Goal: Task Accomplishment & Management: Use online tool/utility

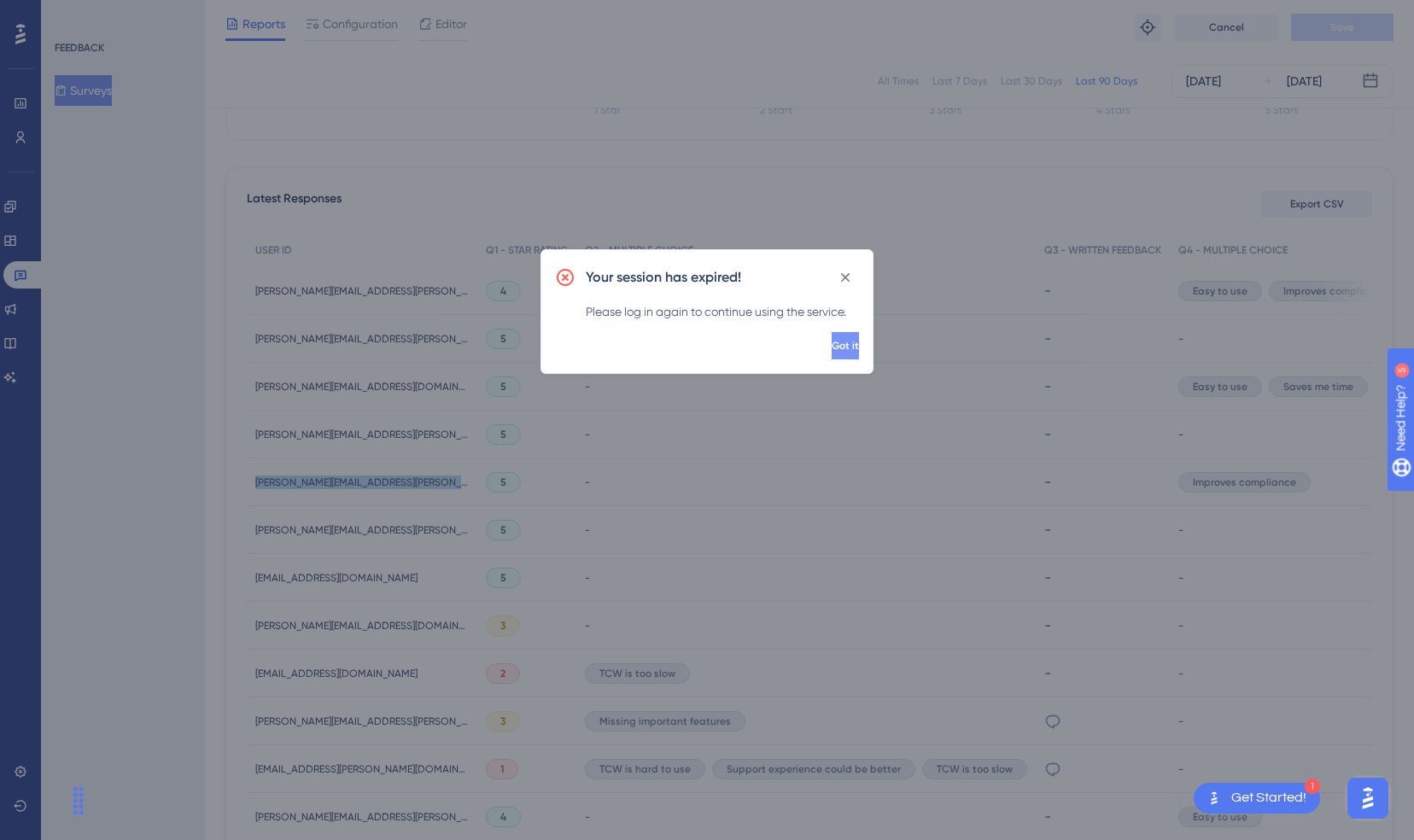
click at [832, 344] on button "Got it" at bounding box center [845, 345] width 27 height 27
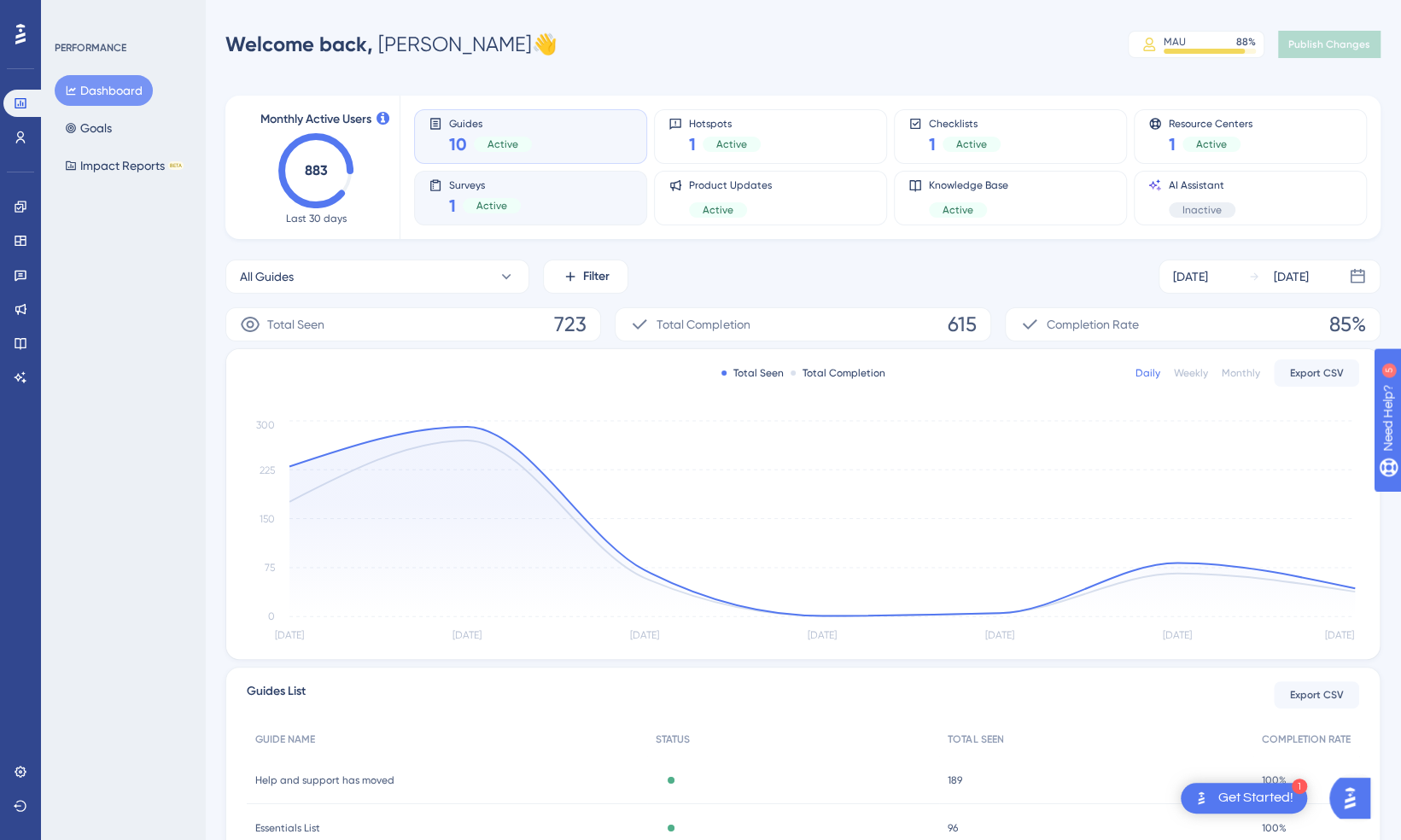
click at [490, 202] on span "Active" at bounding box center [491, 205] width 31 height 14
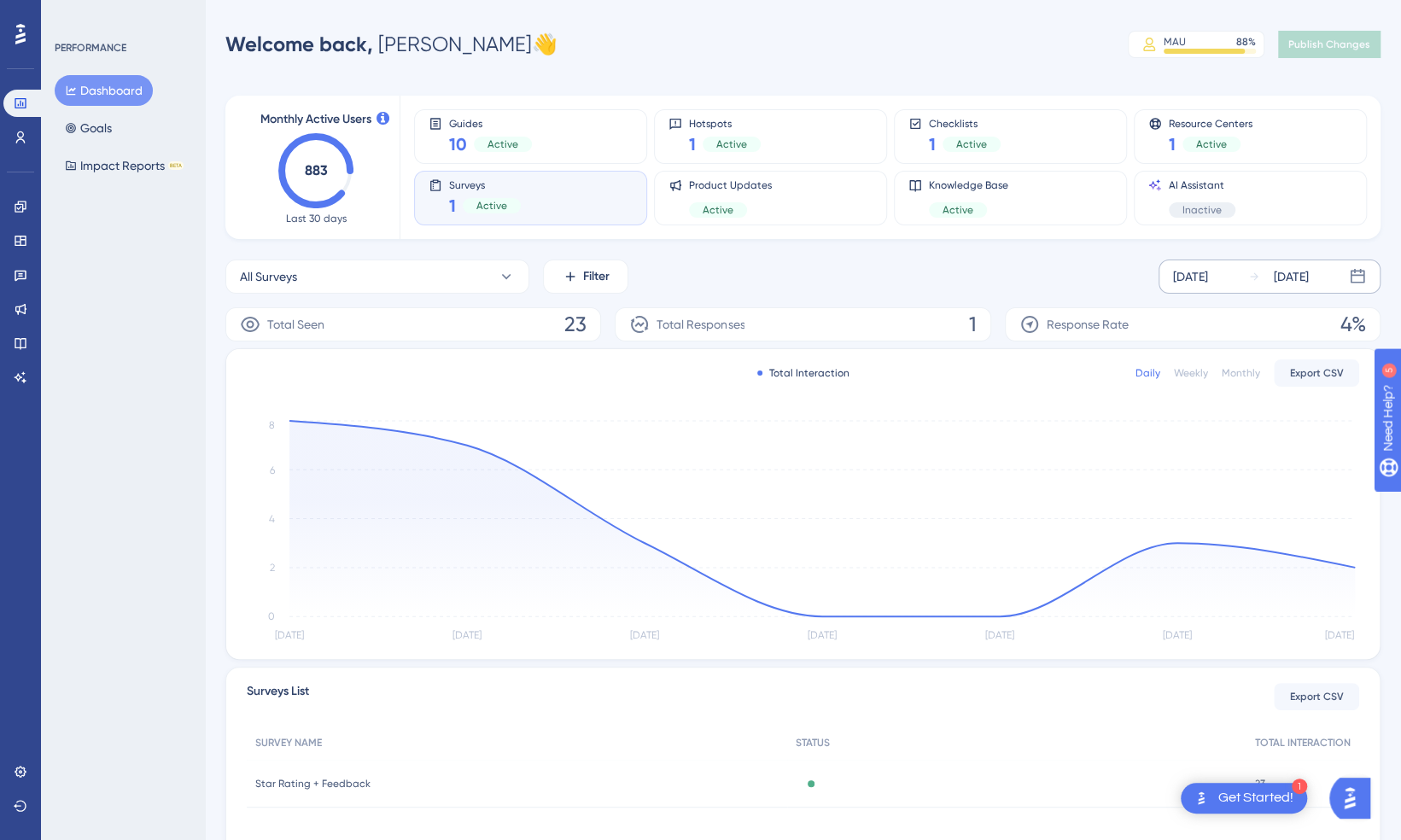
click at [1180, 272] on div "Aug 06 2025" at bounding box center [1190, 277] width 35 height 21
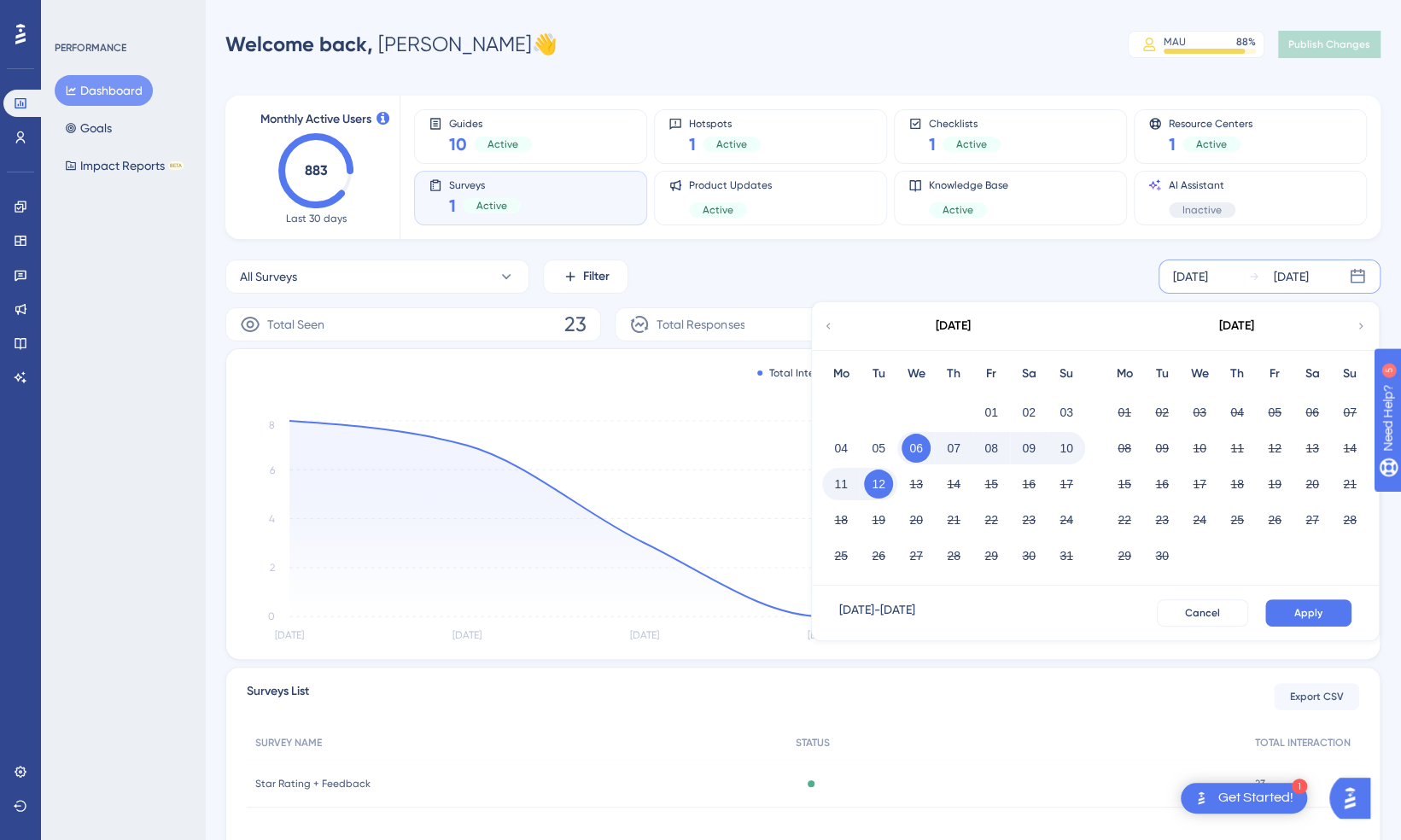
click at [828, 326] on icon at bounding box center [828, 325] width 5 height 6
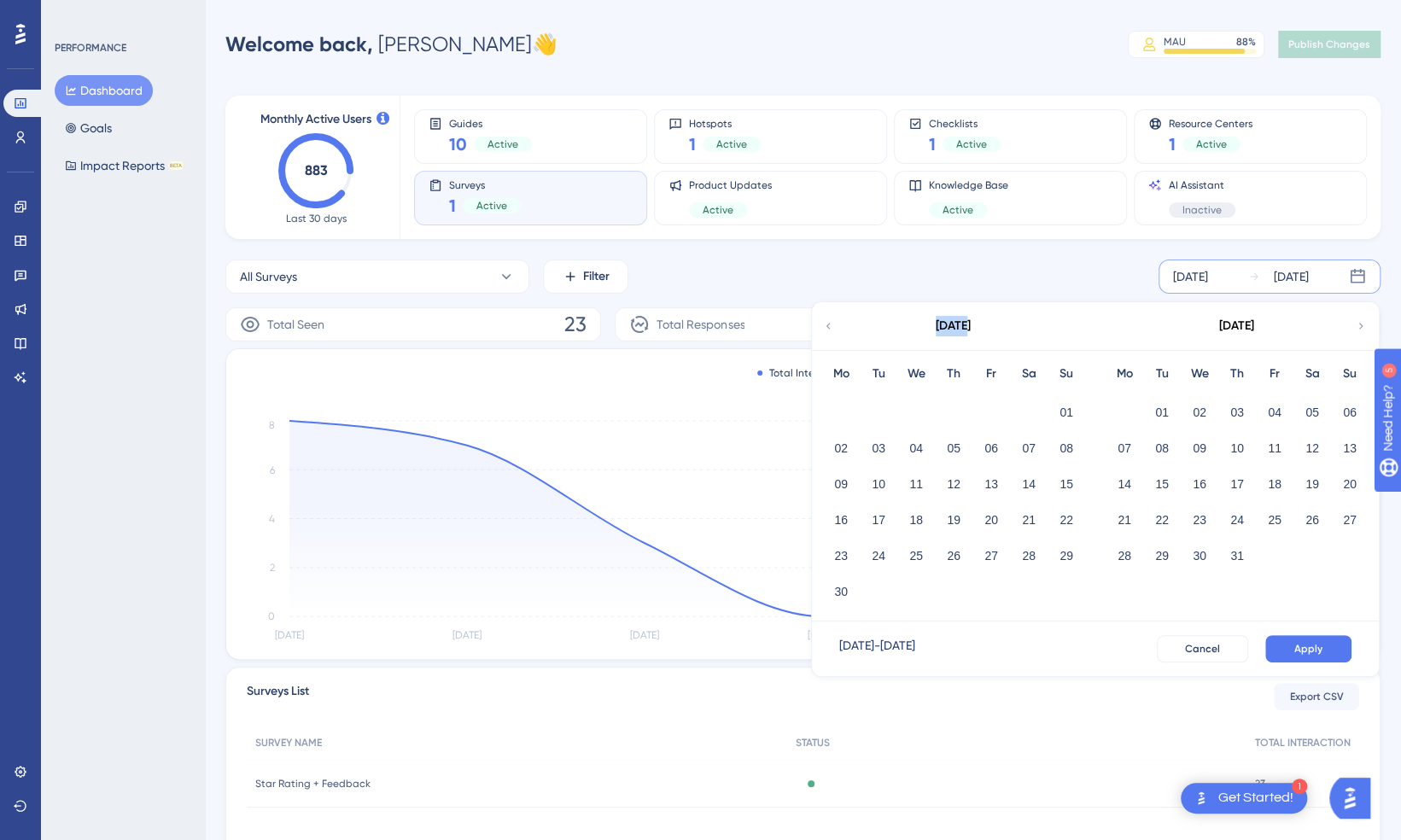
click at [828, 326] on icon at bounding box center [828, 325] width 5 height 6
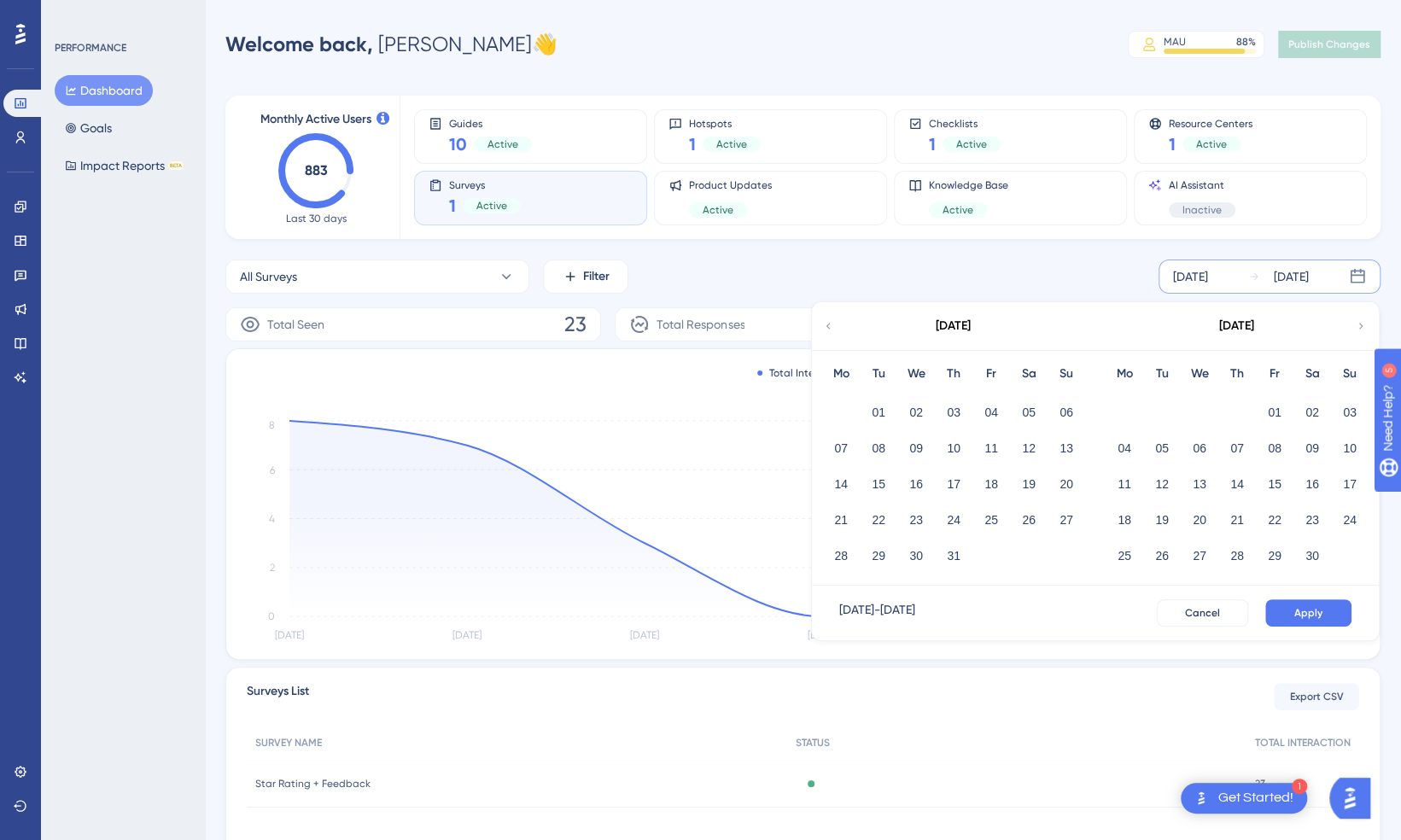
click at [828, 326] on icon at bounding box center [828, 325] width 5 height 6
click at [1185, 466] on div "09 10 11 12 13 14 15" at bounding box center [1237, 482] width 263 height 36
click at [1161, 447] on button "03" at bounding box center [1162, 448] width 29 height 29
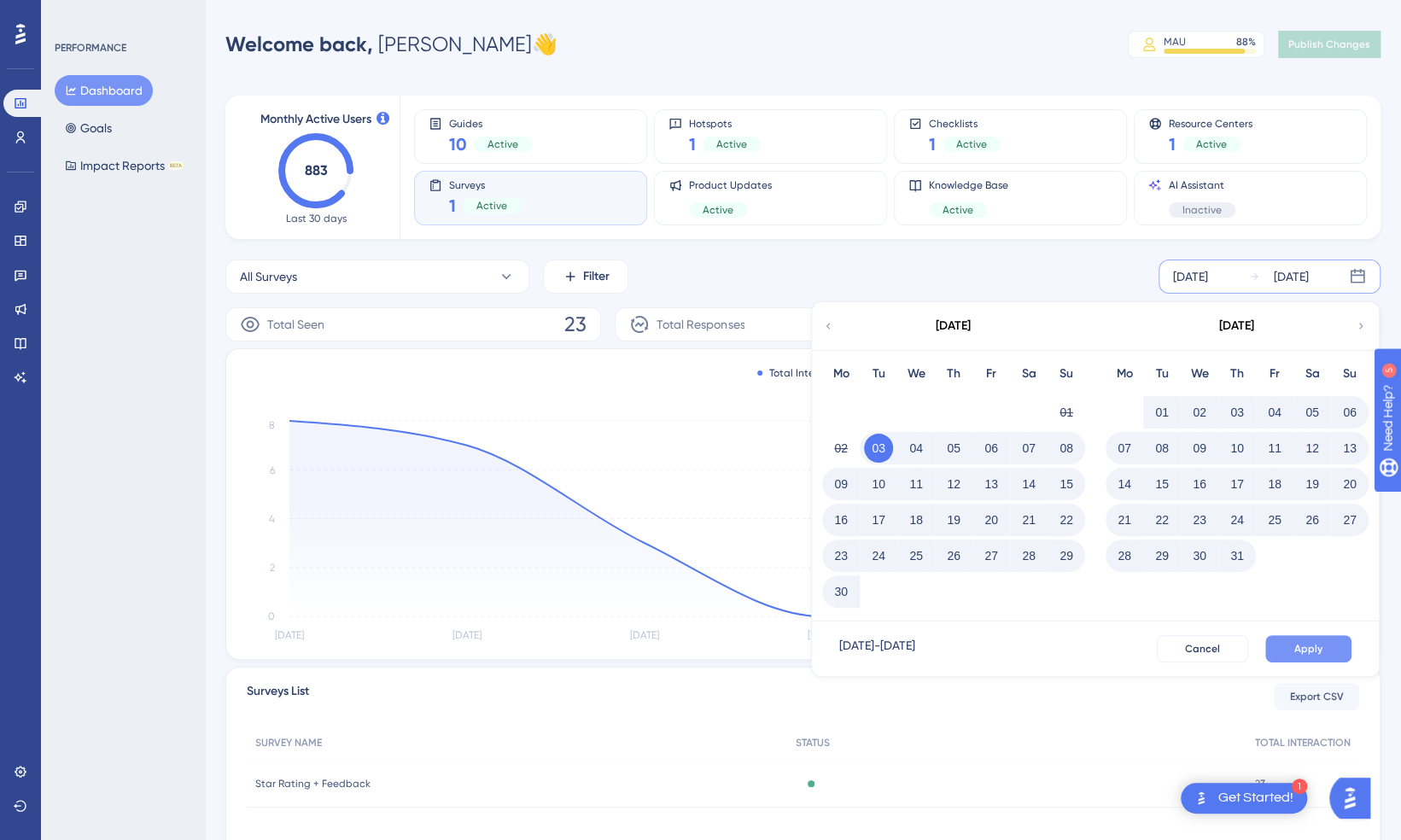
click at [1304, 643] on span "Apply" at bounding box center [1308, 649] width 28 height 14
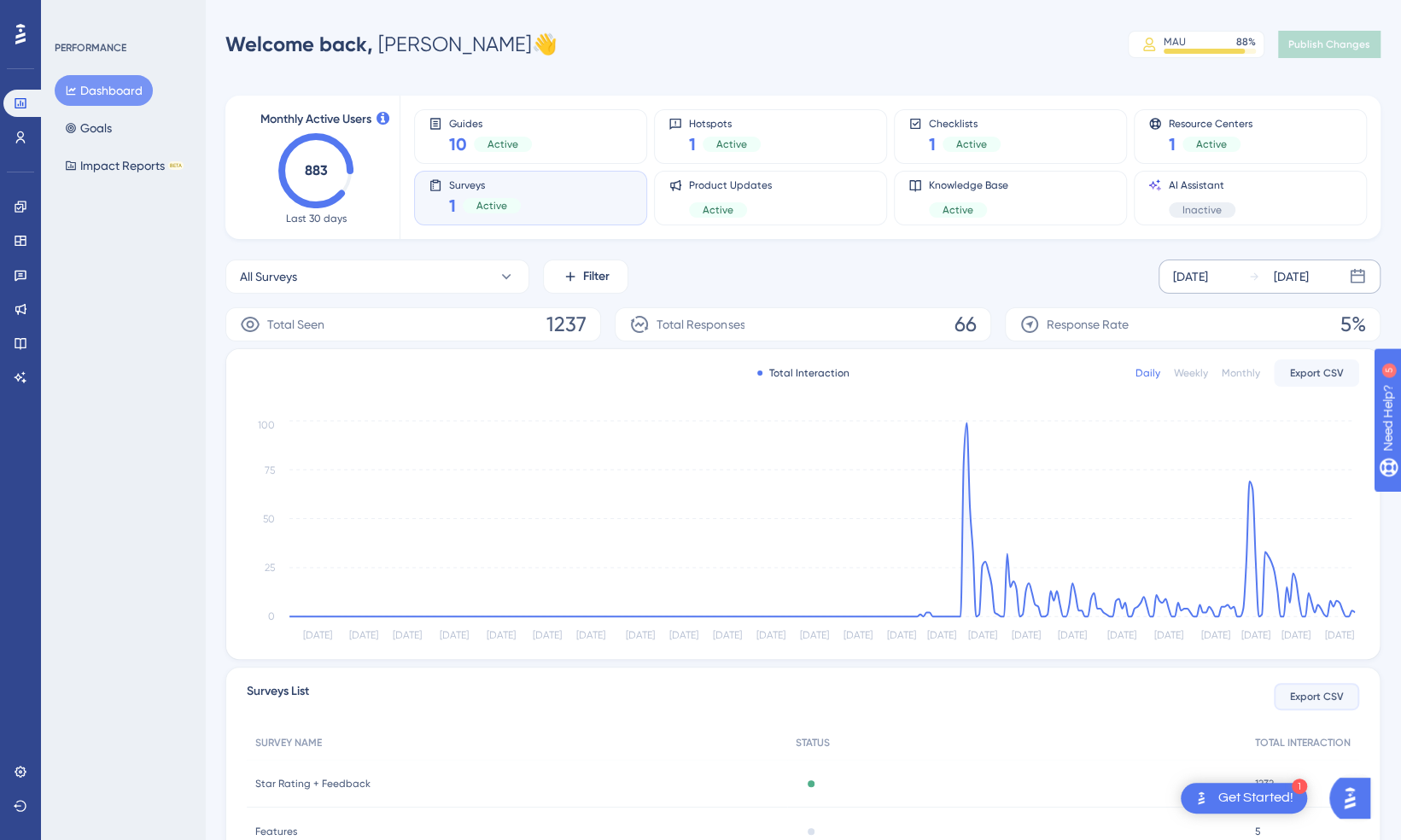
click at [1316, 698] on span "Export CSV" at bounding box center [1317, 697] width 53 height 14
